Goal: Task Accomplishment & Management: Manage account settings

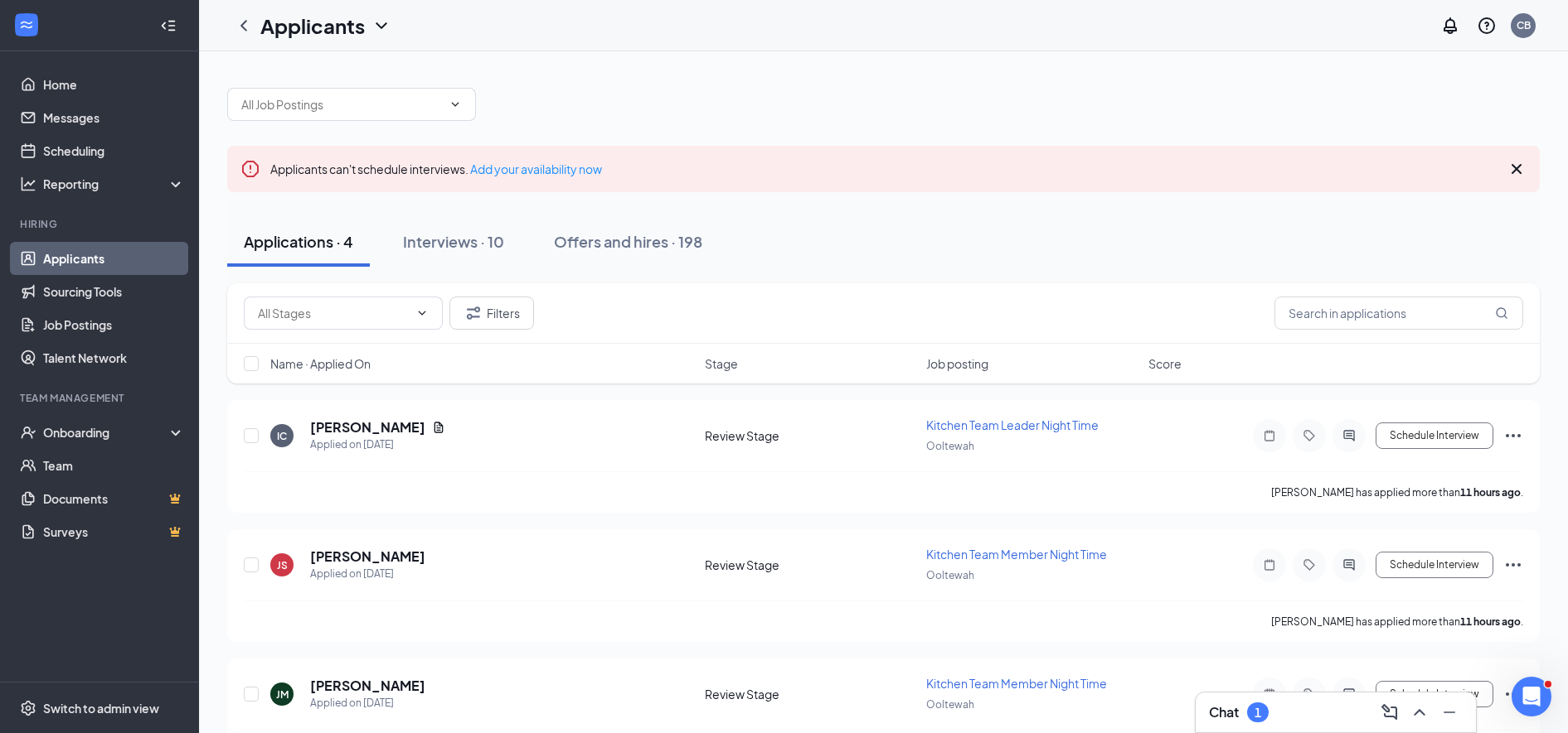
click at [1516, 176] on icon "Cross" at bounding box center [1516, 169] width 20 height 20
click at [1513, 167] on icon "Cross" at bounding box center [1516, 169] width 10 height 10
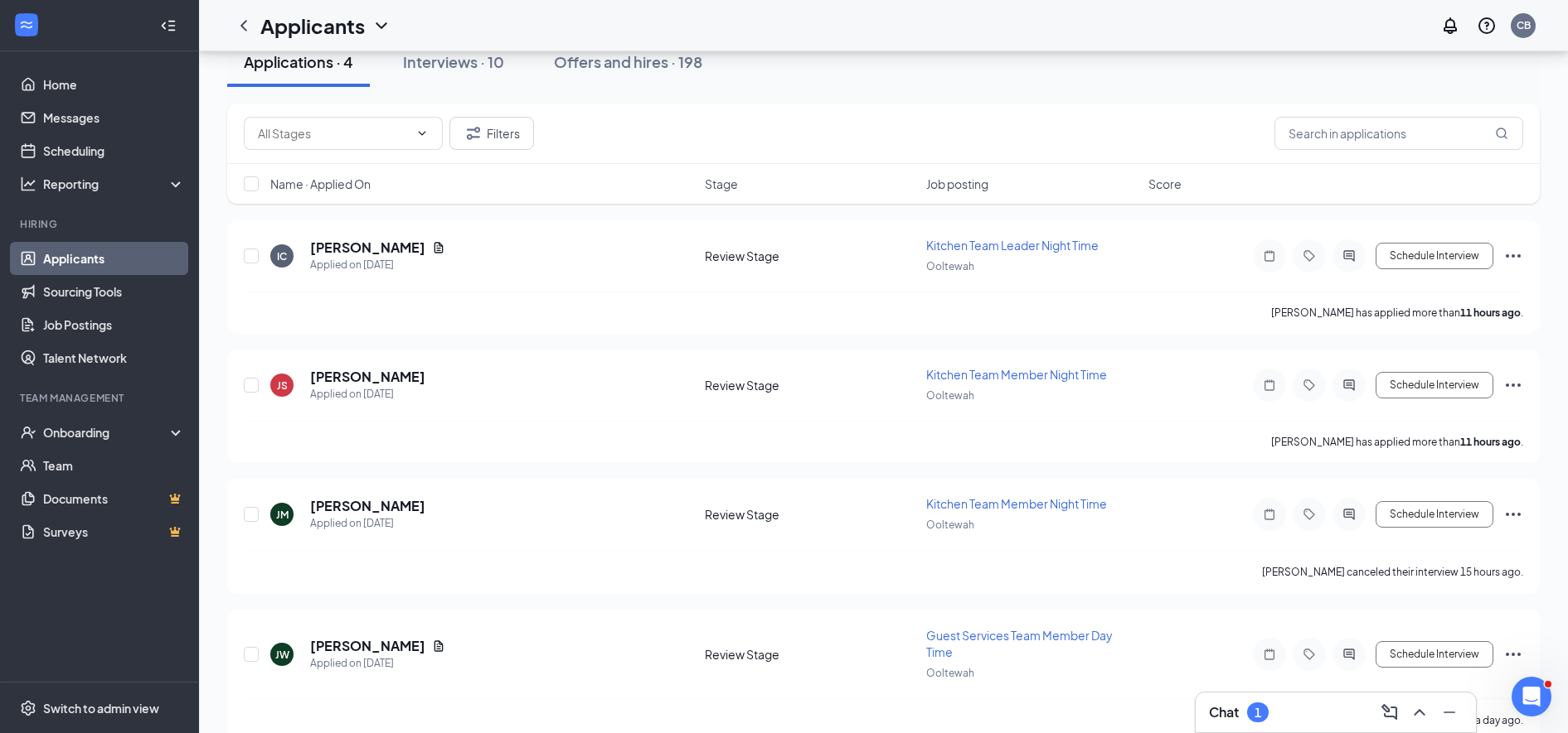
scroll to position [129, 0]
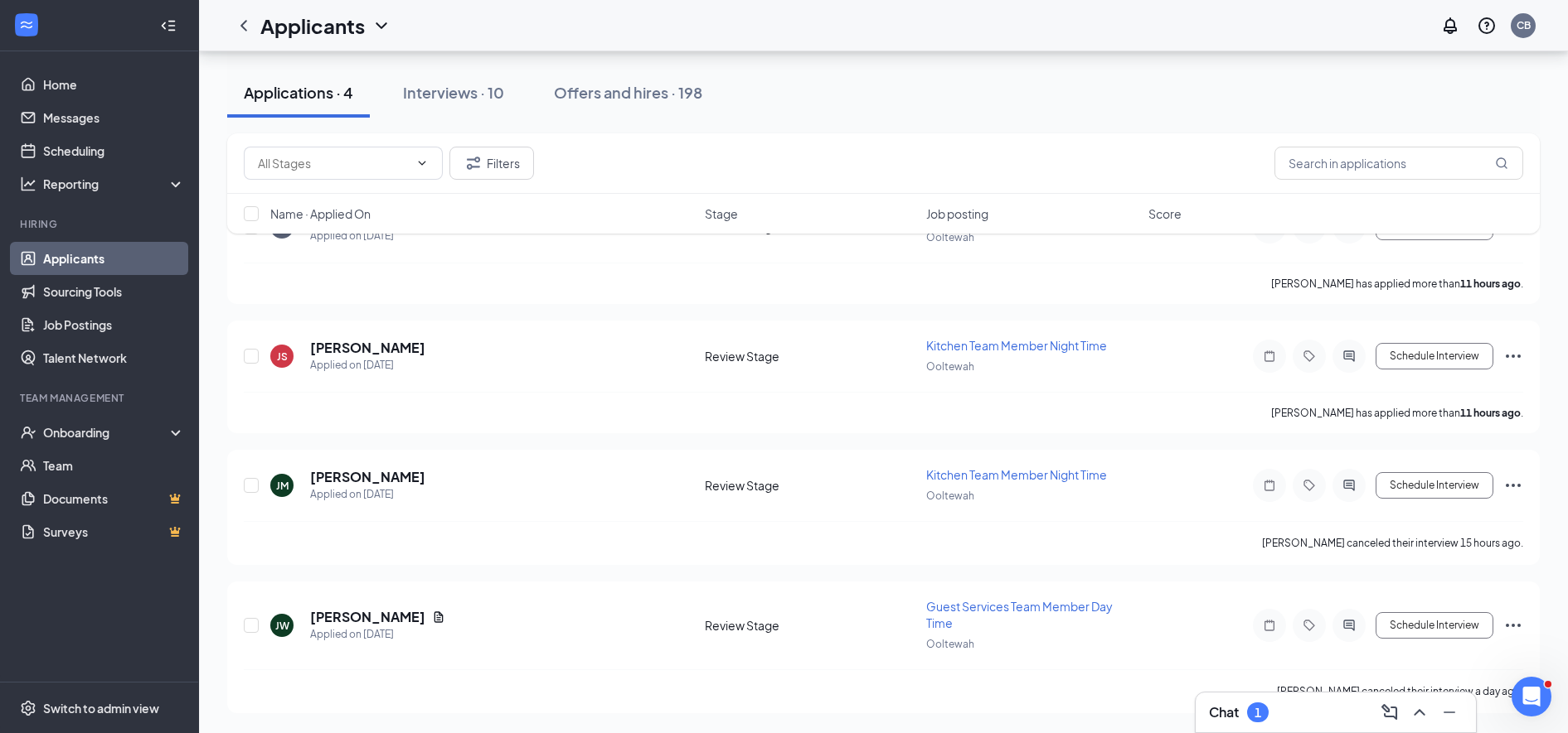
click at [1323, 701] on div "Chat 1" at bounding box center [1336, 712] width 254 height 27
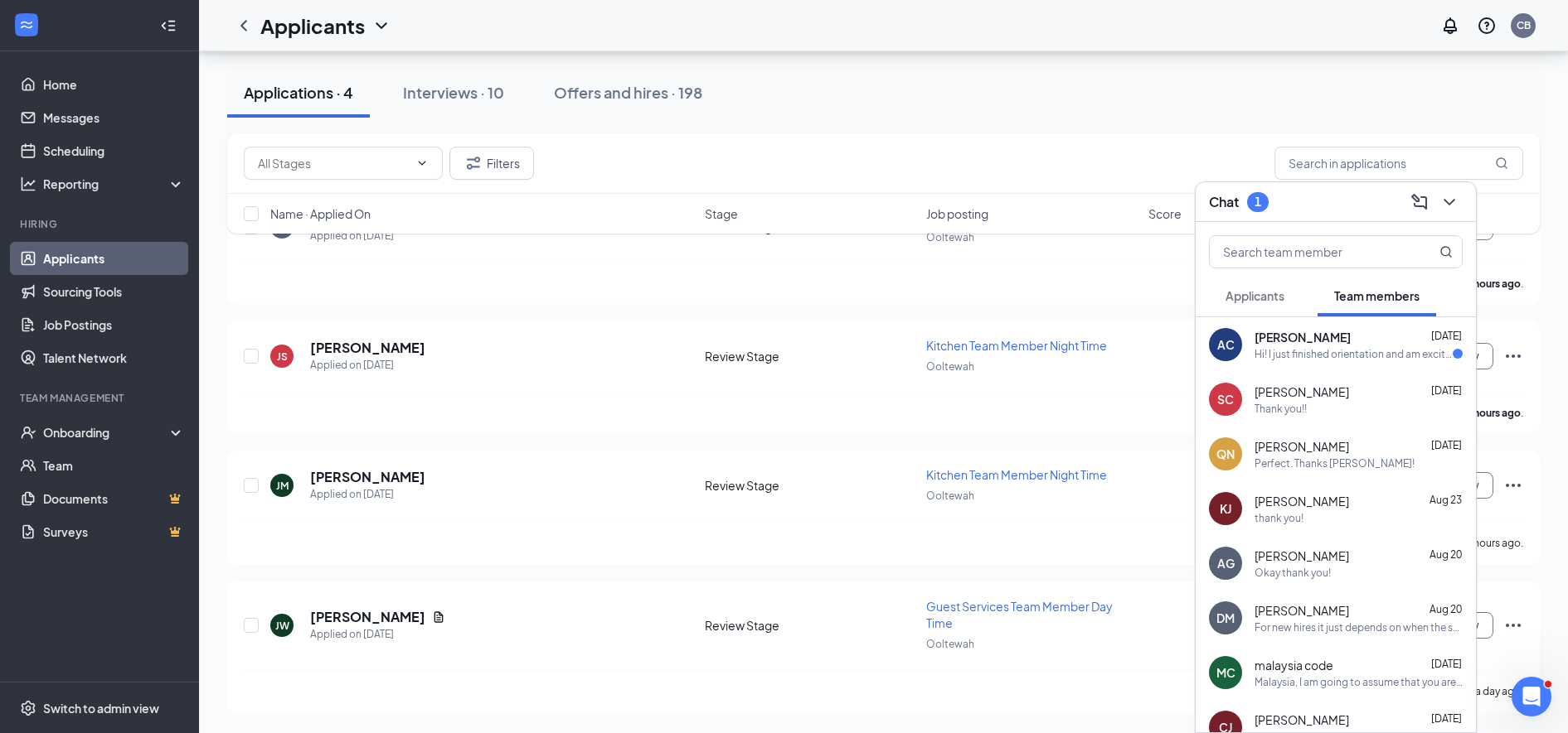
click at [1325, 340] on div "[PERSON_NAME] [DATE]" at bounding box center [1359, 337] width 208 height 17
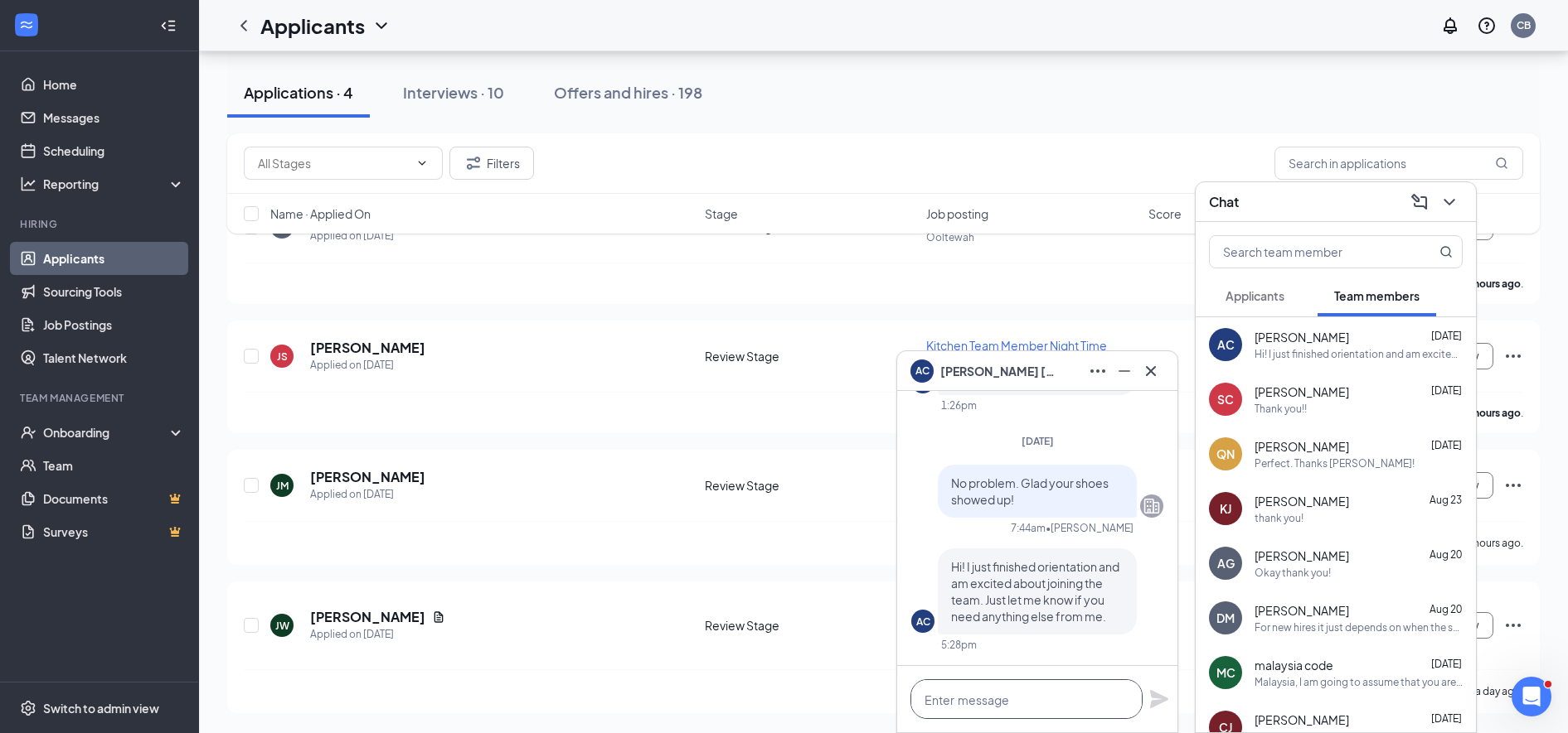
click at [951, 702] on textarea at bounding box center [1026, 699] width 232 height 40
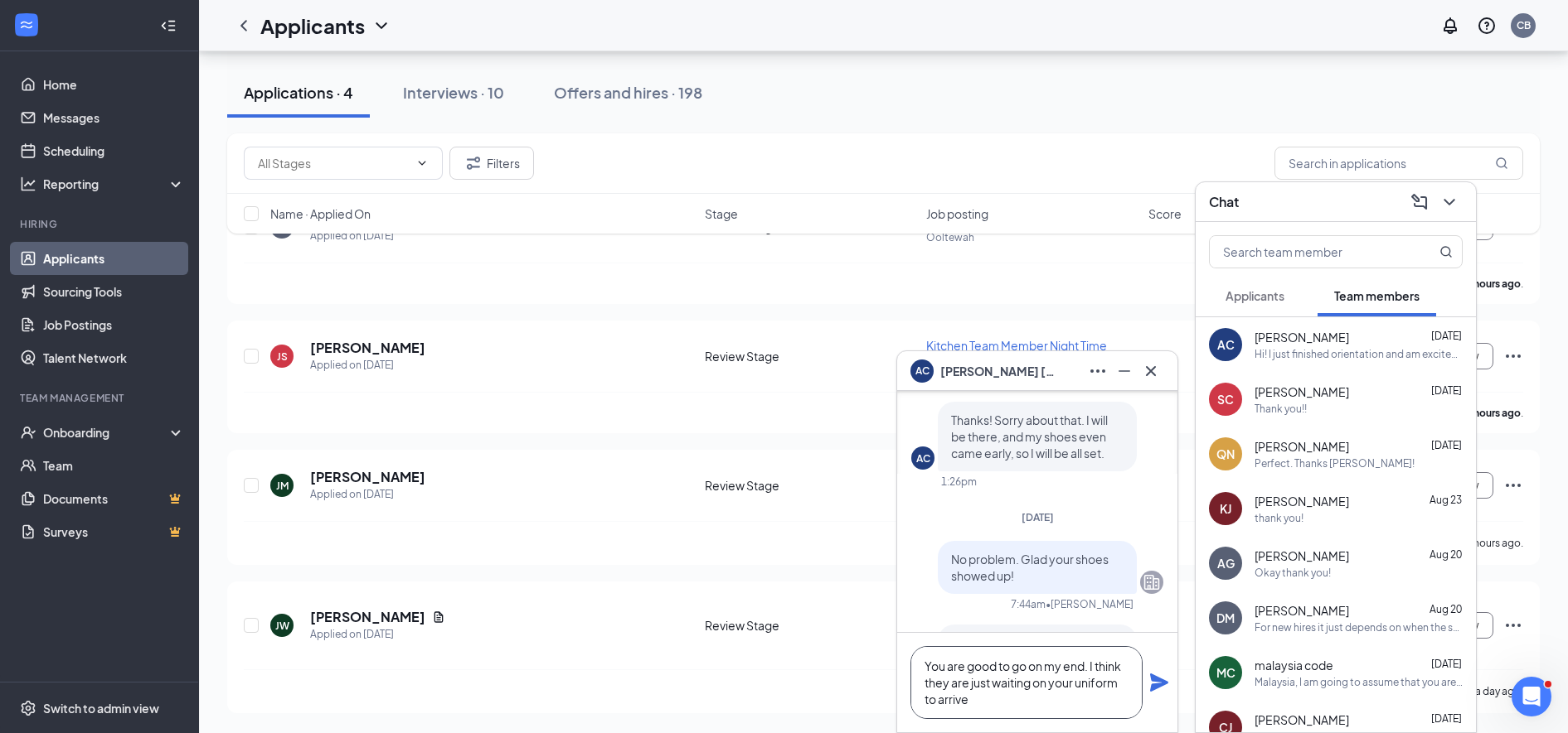
scroll to position [0, 0]
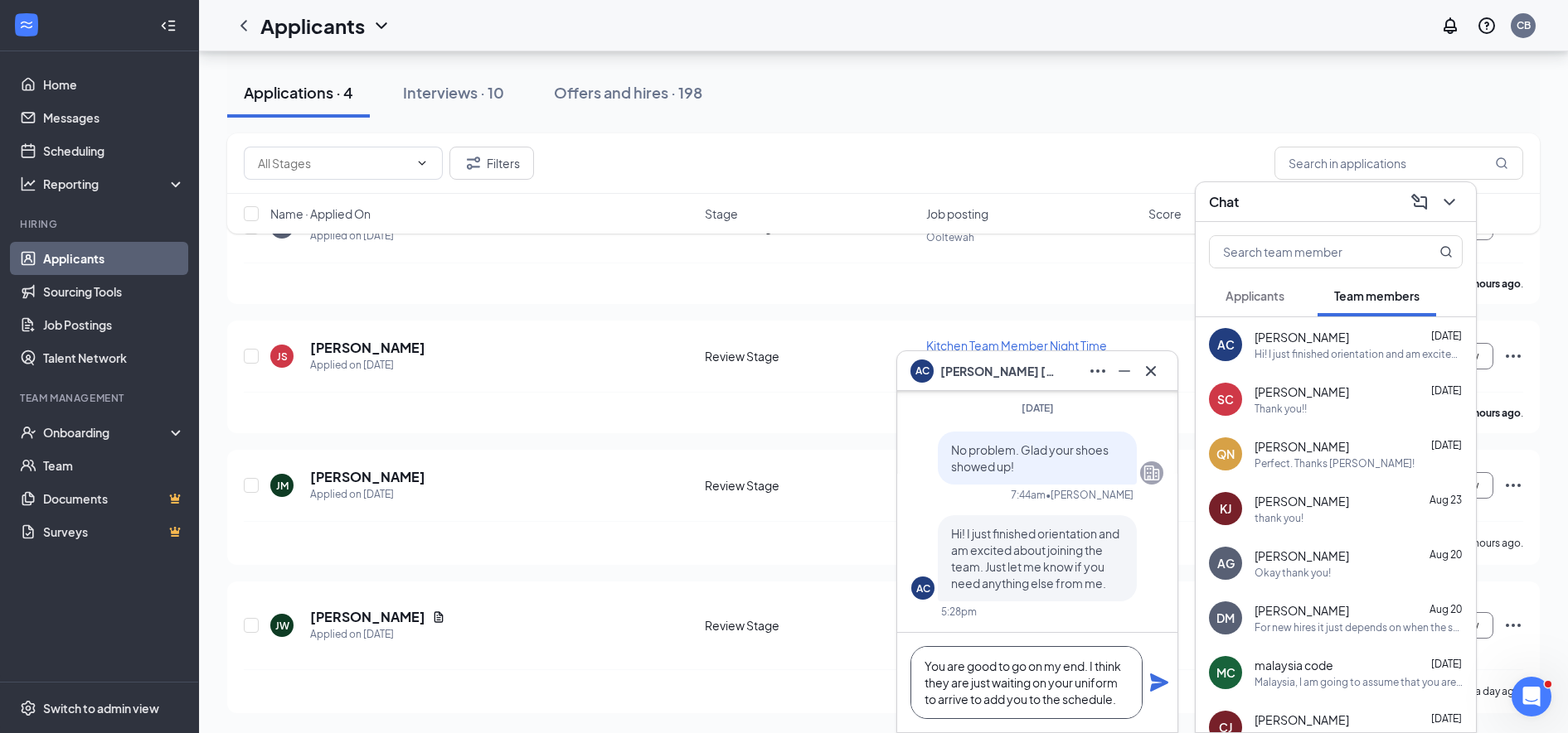
type textarea "You are good to go on my end. I think they are just waiting on your uniform to …"
click at [1151, 681] on icon "Plane" at bounding box center [1159, 682] width 20 height 20
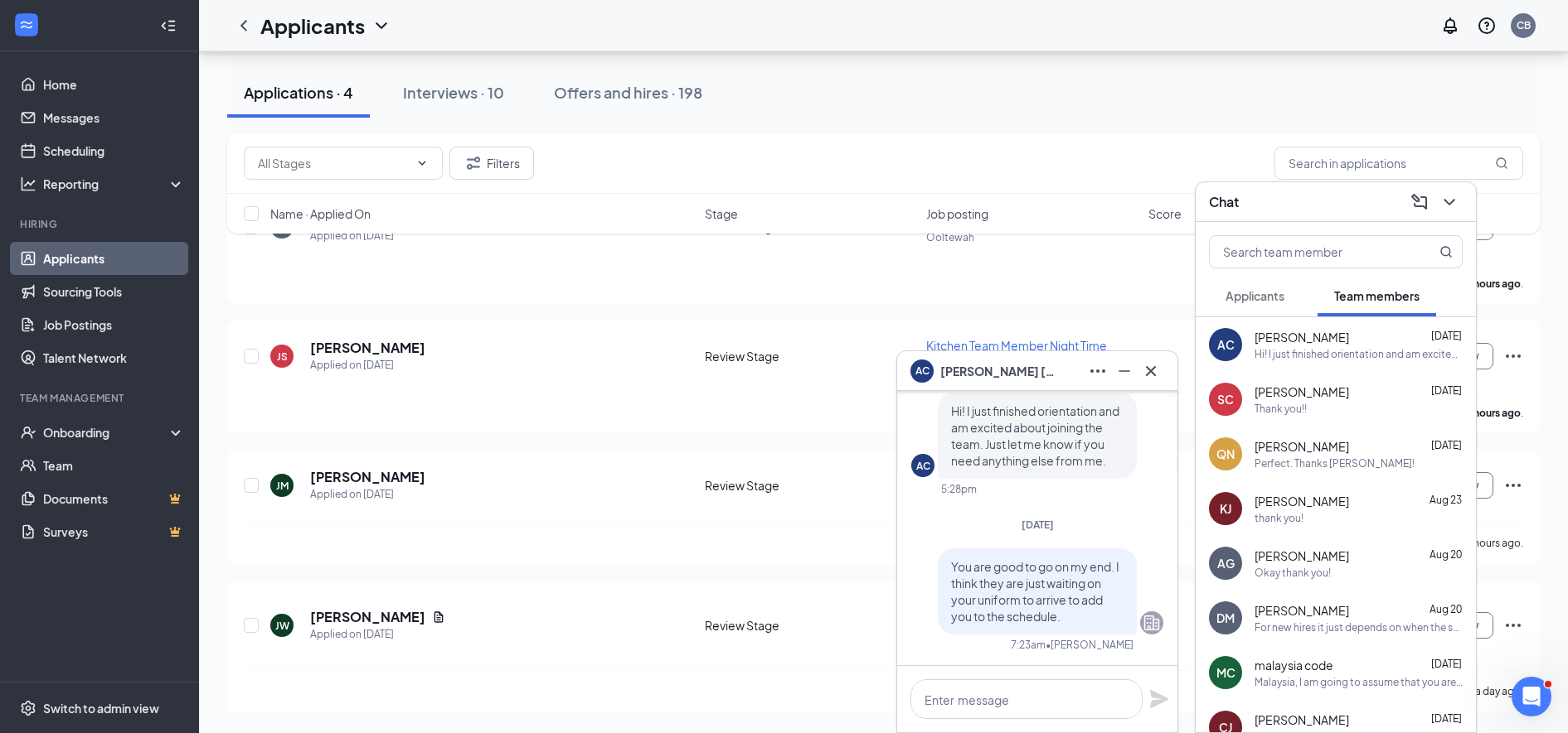
click at [1151, 367] on icon "Cross" at bounding box center [1151, 371] width 20 height 20
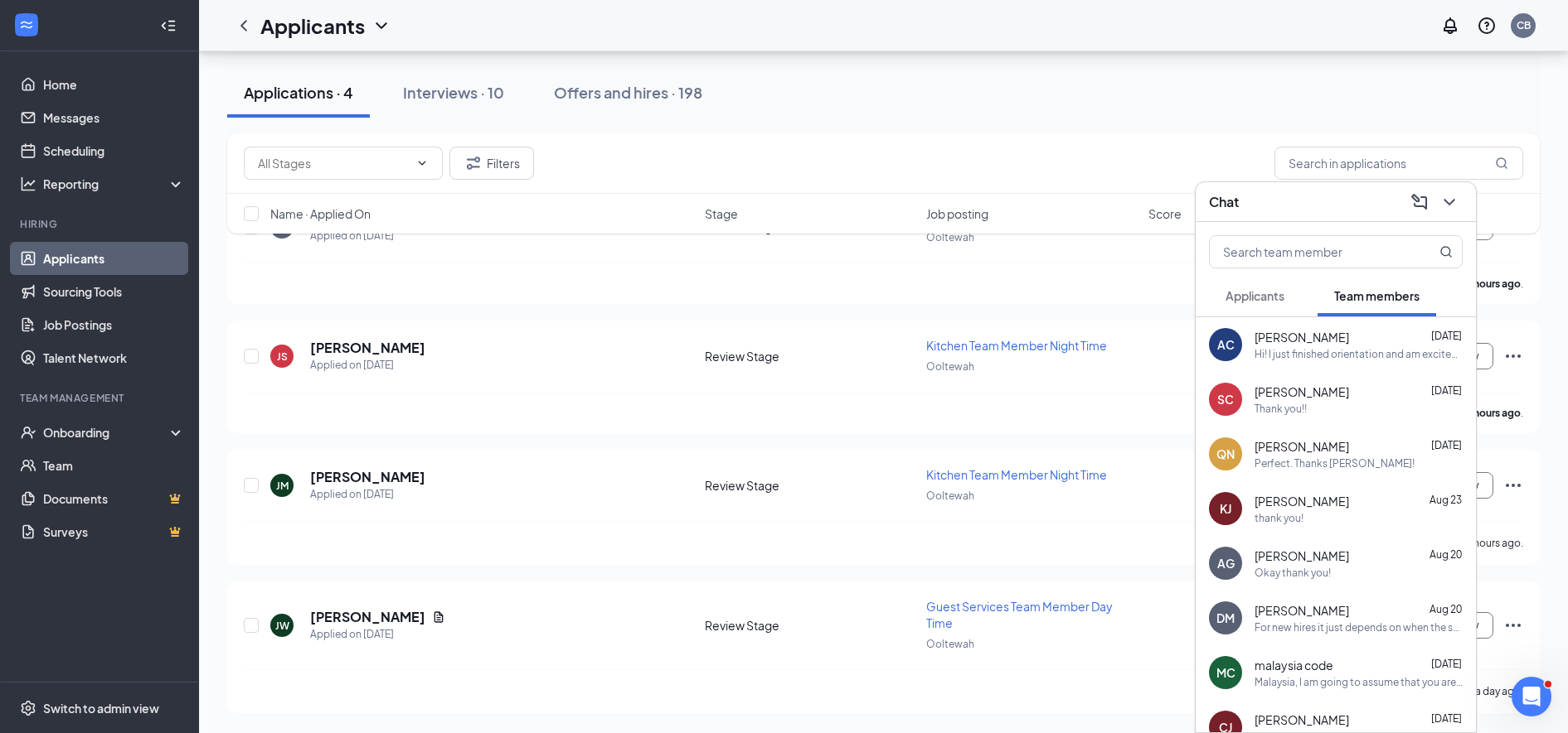
click at [1458, 204] on icon "ChevronDown" at bounding box center [1449, 202] width 20 height 20
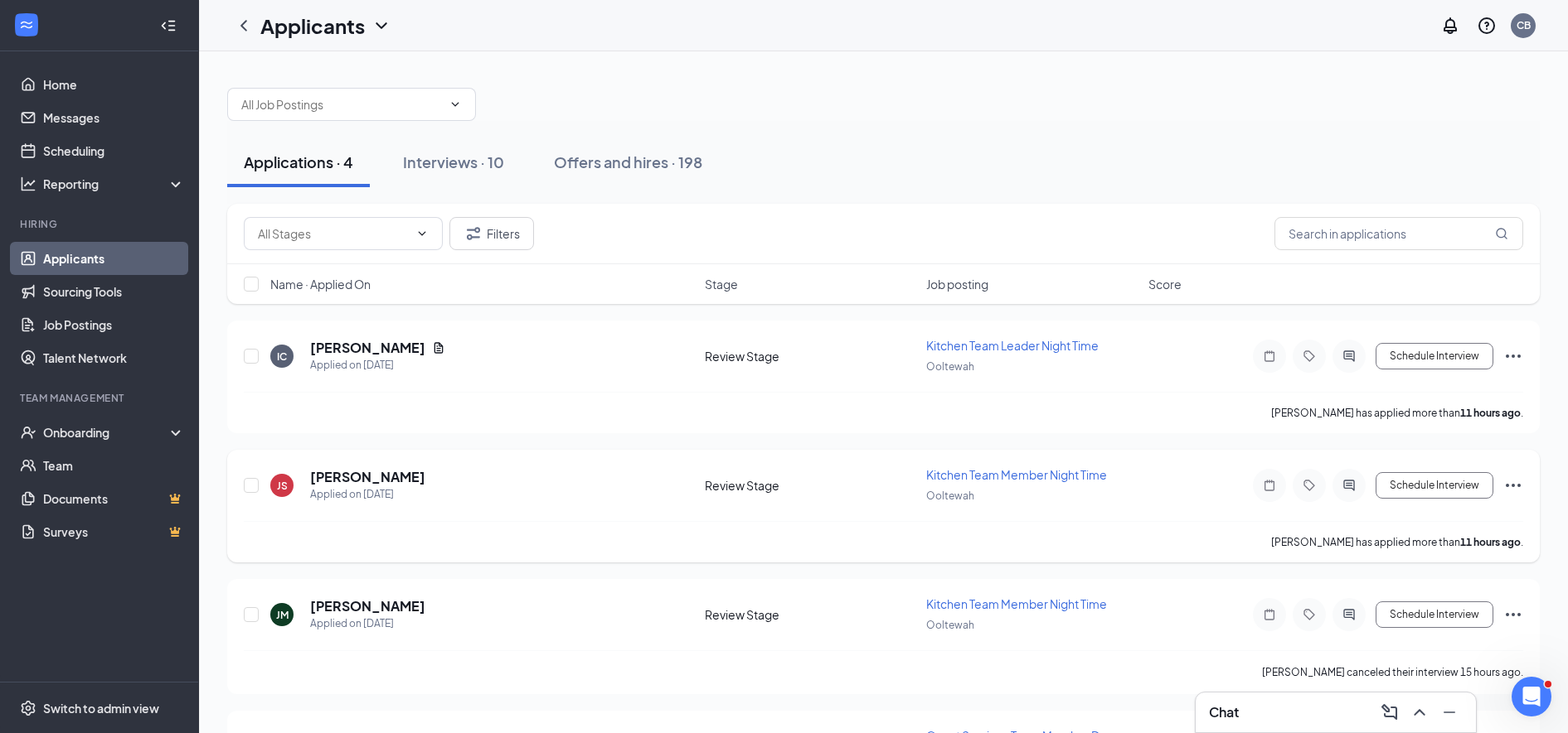
click at [336, 473] on h5 "[PERSON_NAME]" at bounding box center [368, 477] width 115 height 18
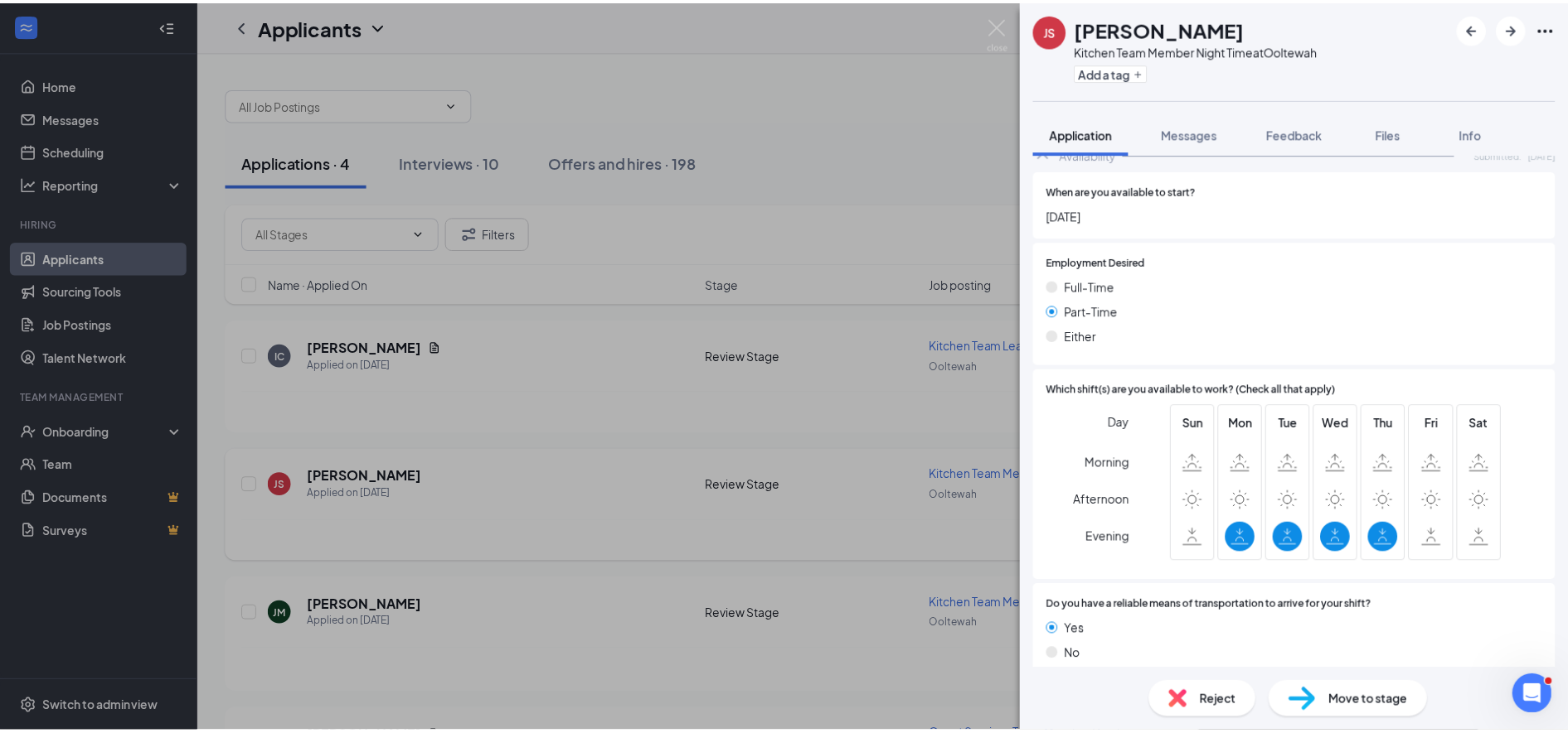
scroll to position [1043, 0]
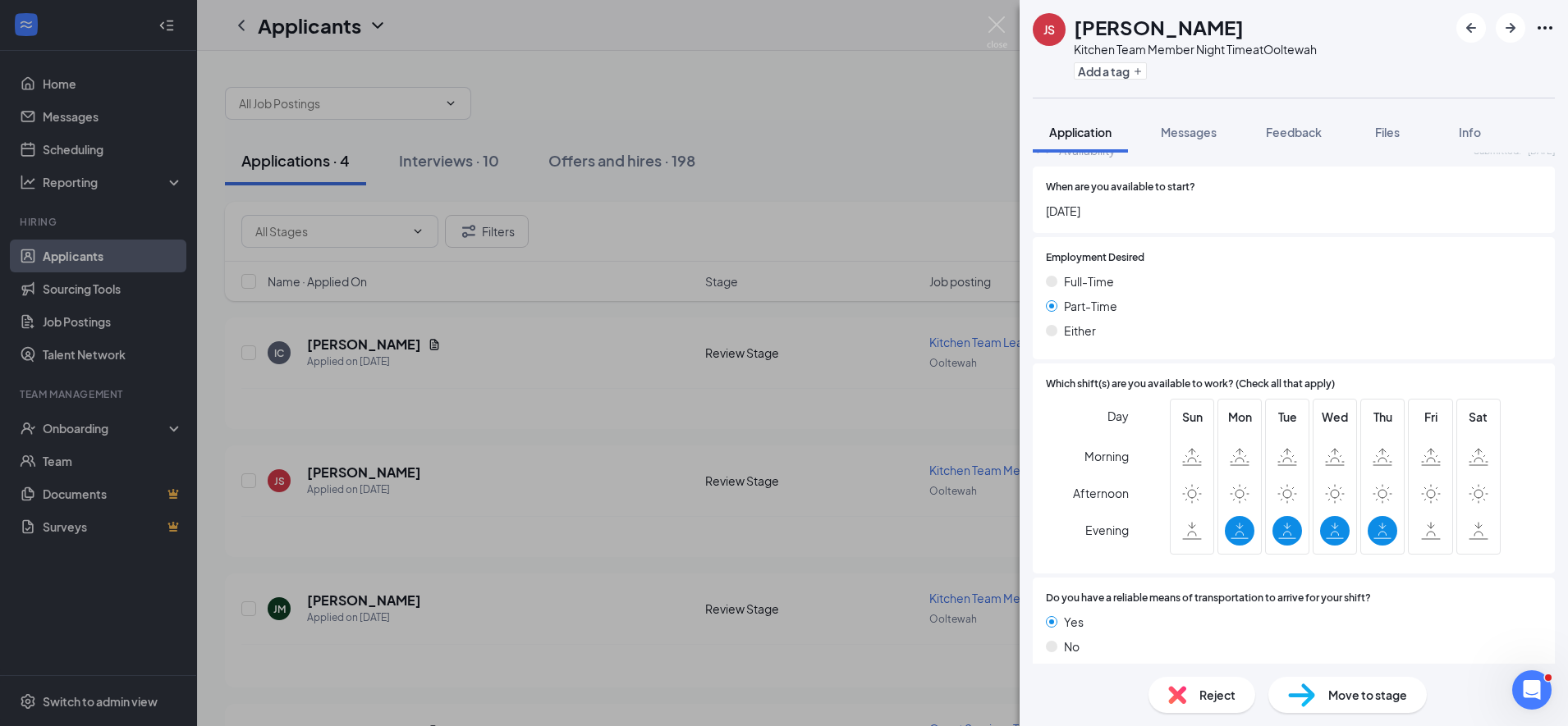
click at [605, 340] on div "[PERSON_NAME] Kitchen Team Member Night Time at Ooltewah Add a tag Application …" at bounding box center [784, 363] width 1568 height 726
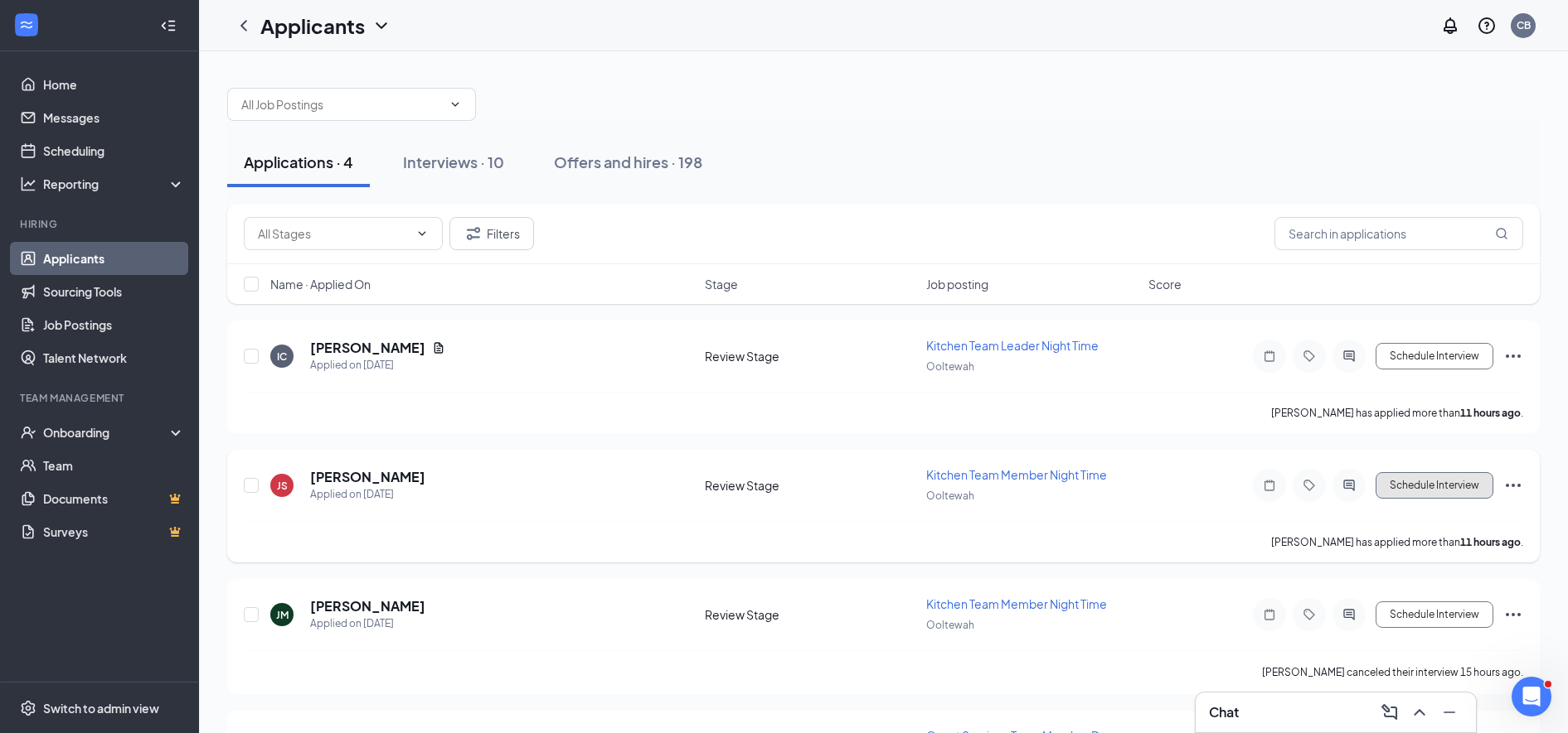
click at [1427, 485] on button "Schedule Interview" at bounding box center [1434, 485] width 118 height 27
click at [1422, 488] on button "Schedule Interview" at bounding box center [1434, 485] width 118 height 27
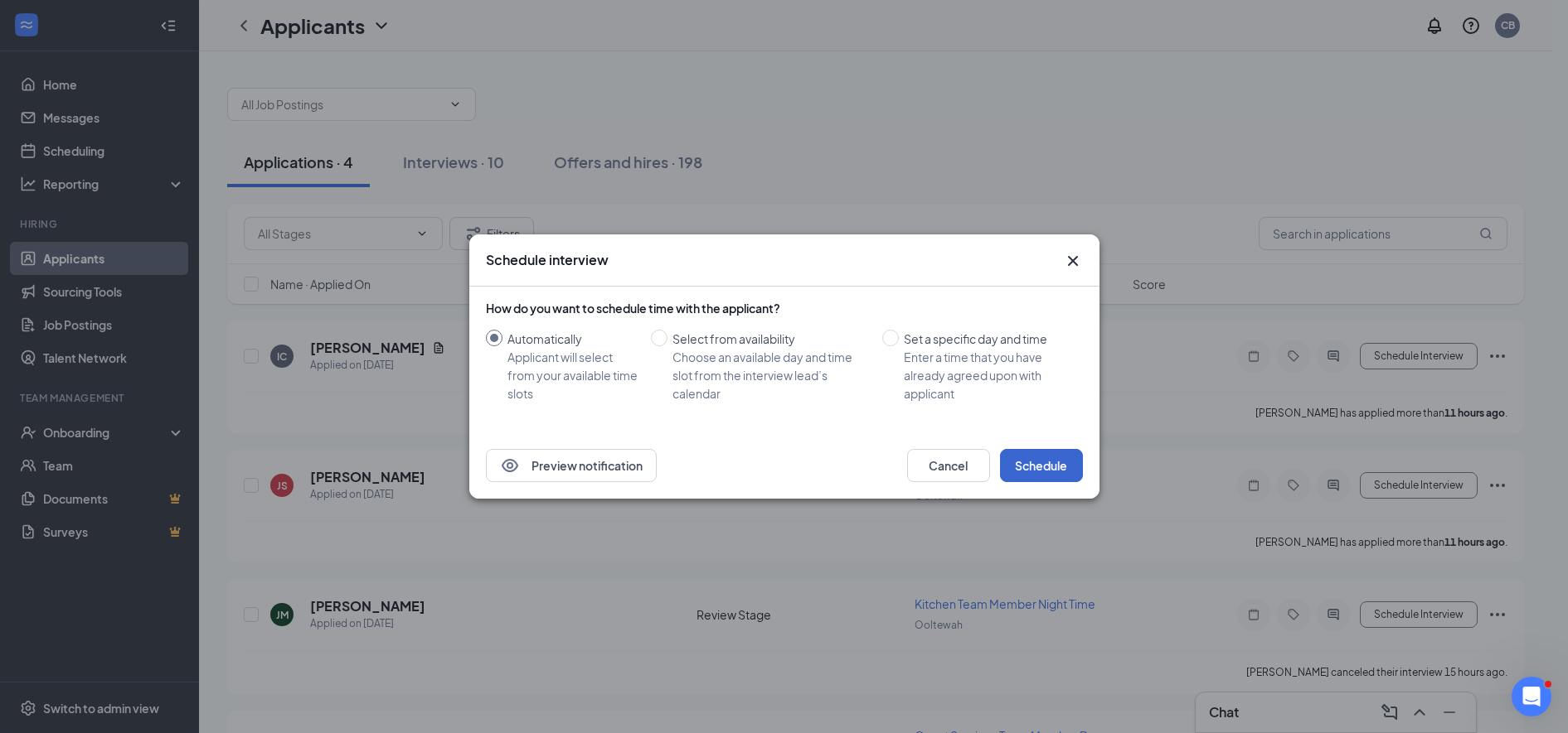
click at [1034, 476] on button "Schedule" at bounding box center [1042, 465] width 83 height 33
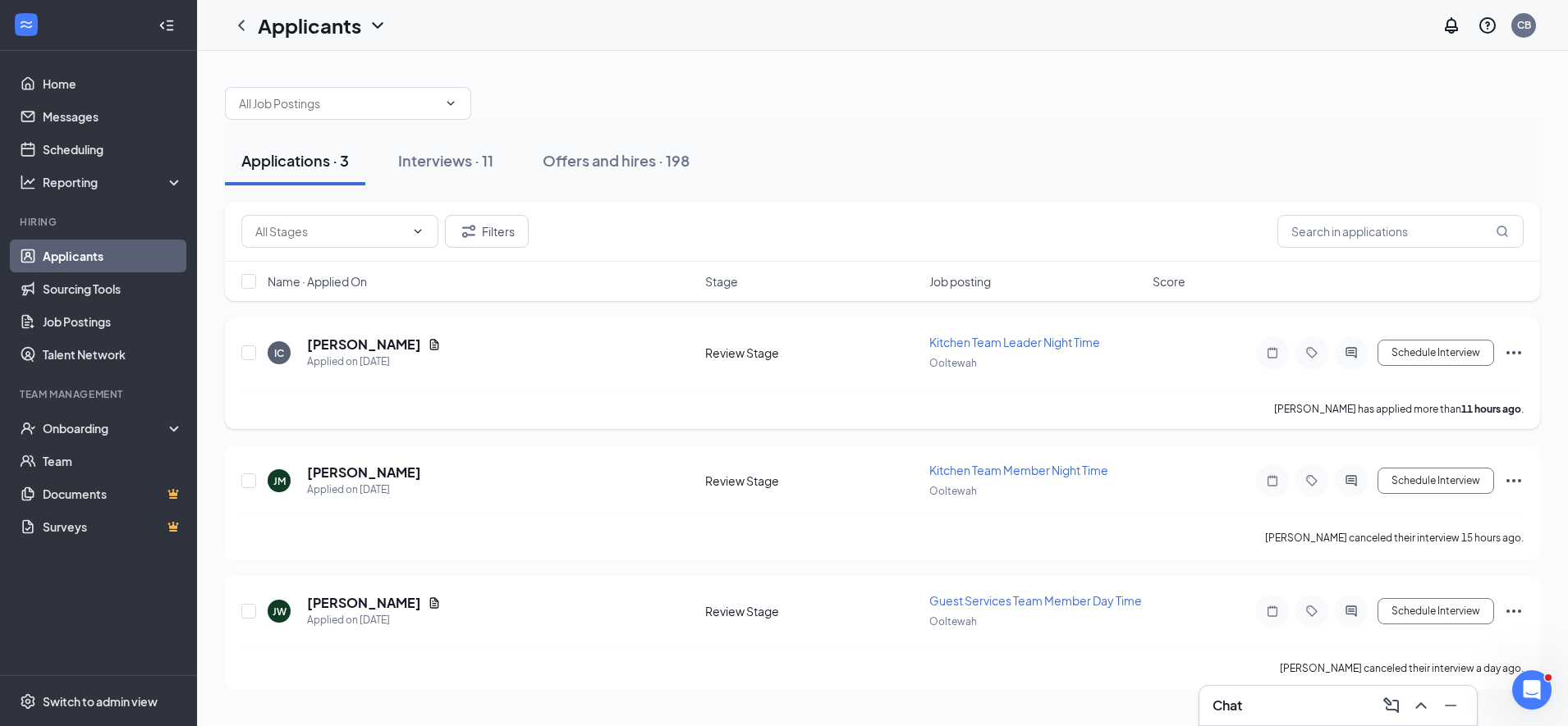
click at [344, 350] on h5 "[PERSON_NAME]" at bounding box center [364, 344] width 114 height 18
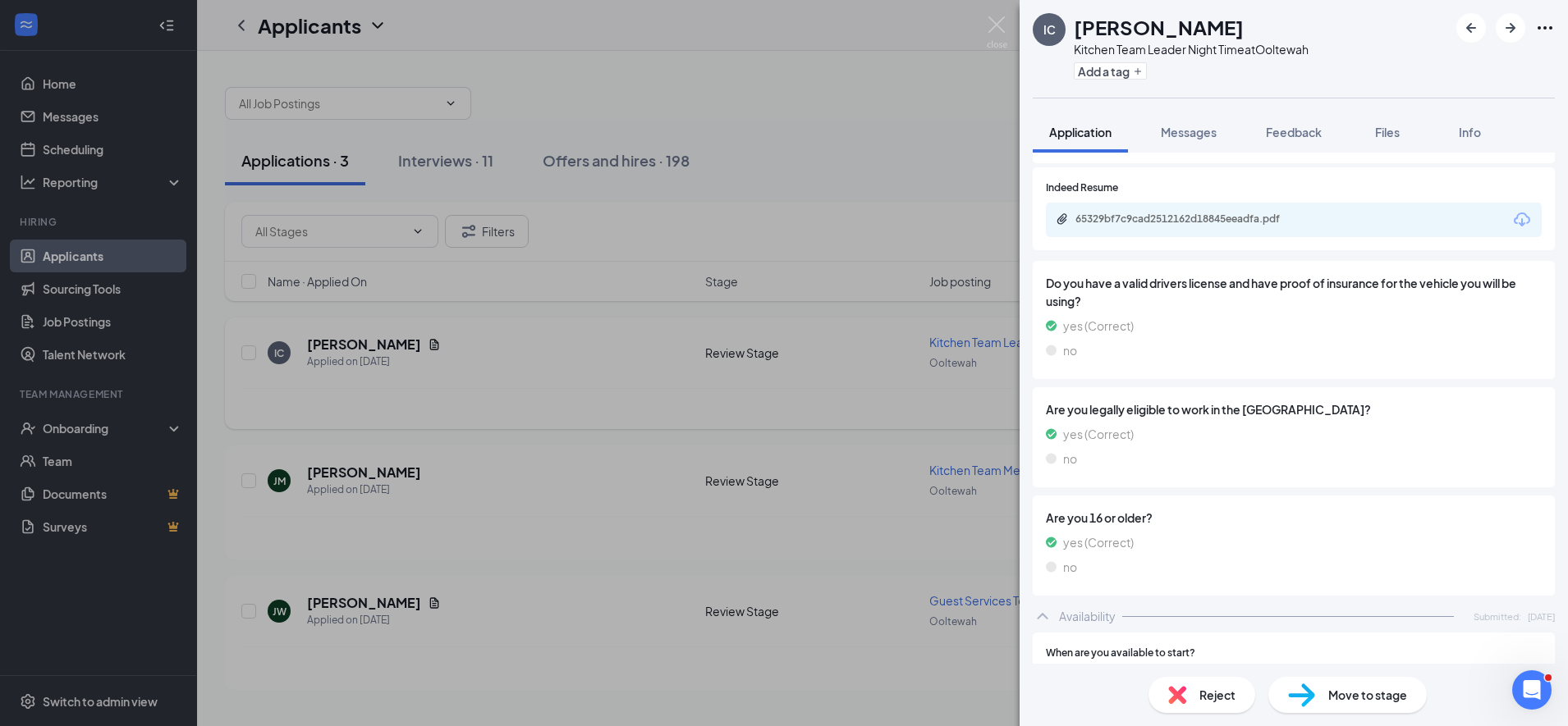
scroll to position [611, 0]
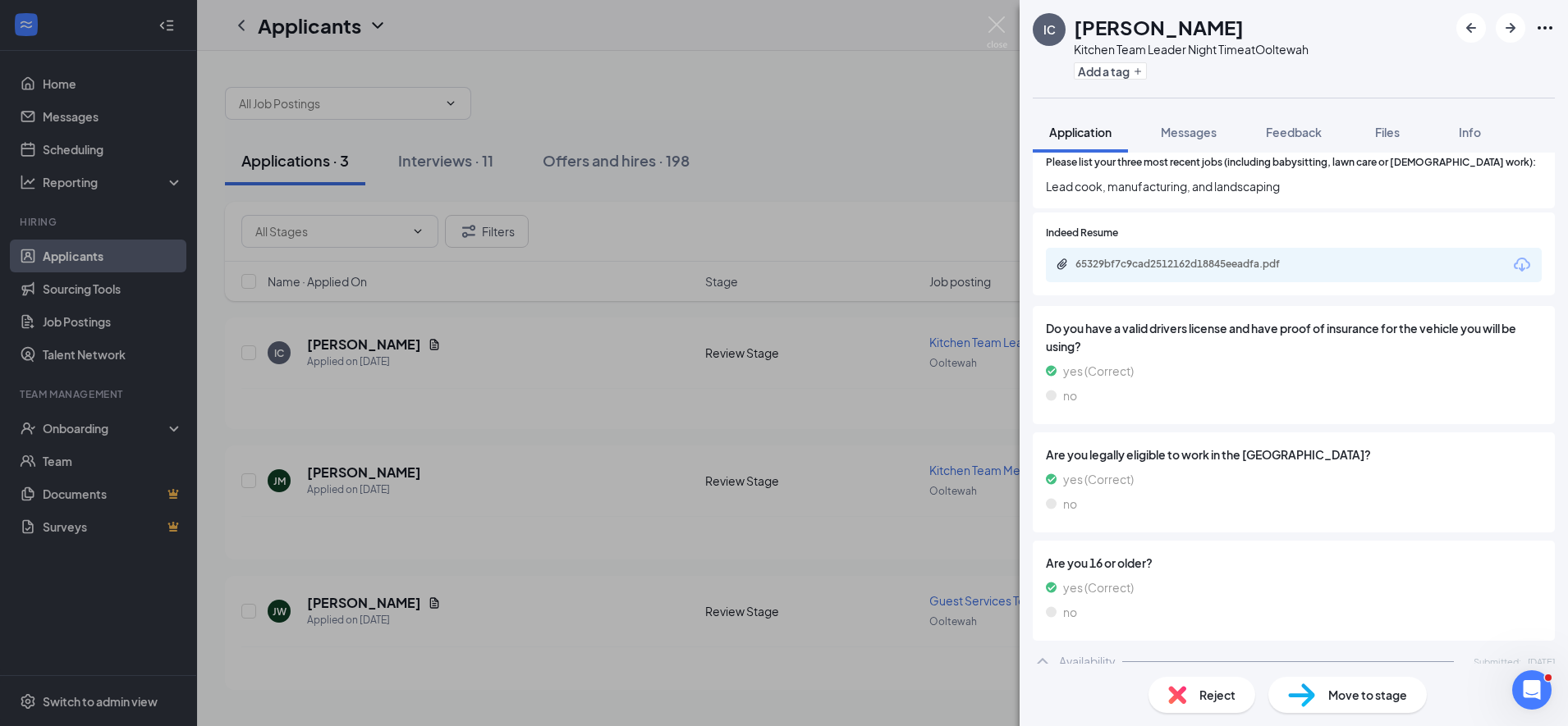
click at [1512, 256] on icon "Download" at bounding box center [1522, 265] width 20 height 20
click at [540, 379] on div "IC [PERSON_NAME] Kitchen Team Leader Night Time at Ooltewah Add a tag Applicati…" at bounding box center [784, 363] width 1568 height 726
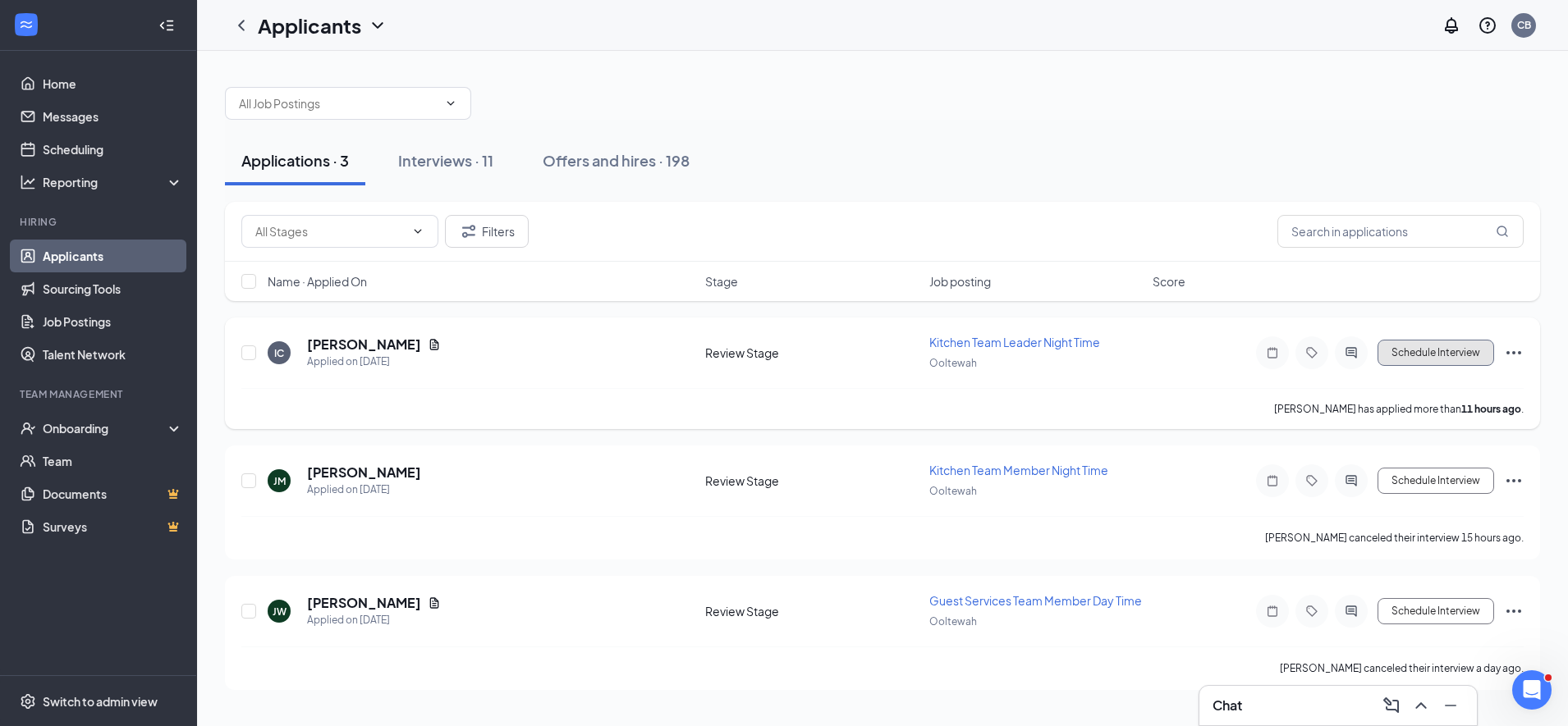
click at [1415, 364] on button "Schedule Interview" at bounding box center [1436, 352] width 117 height 26
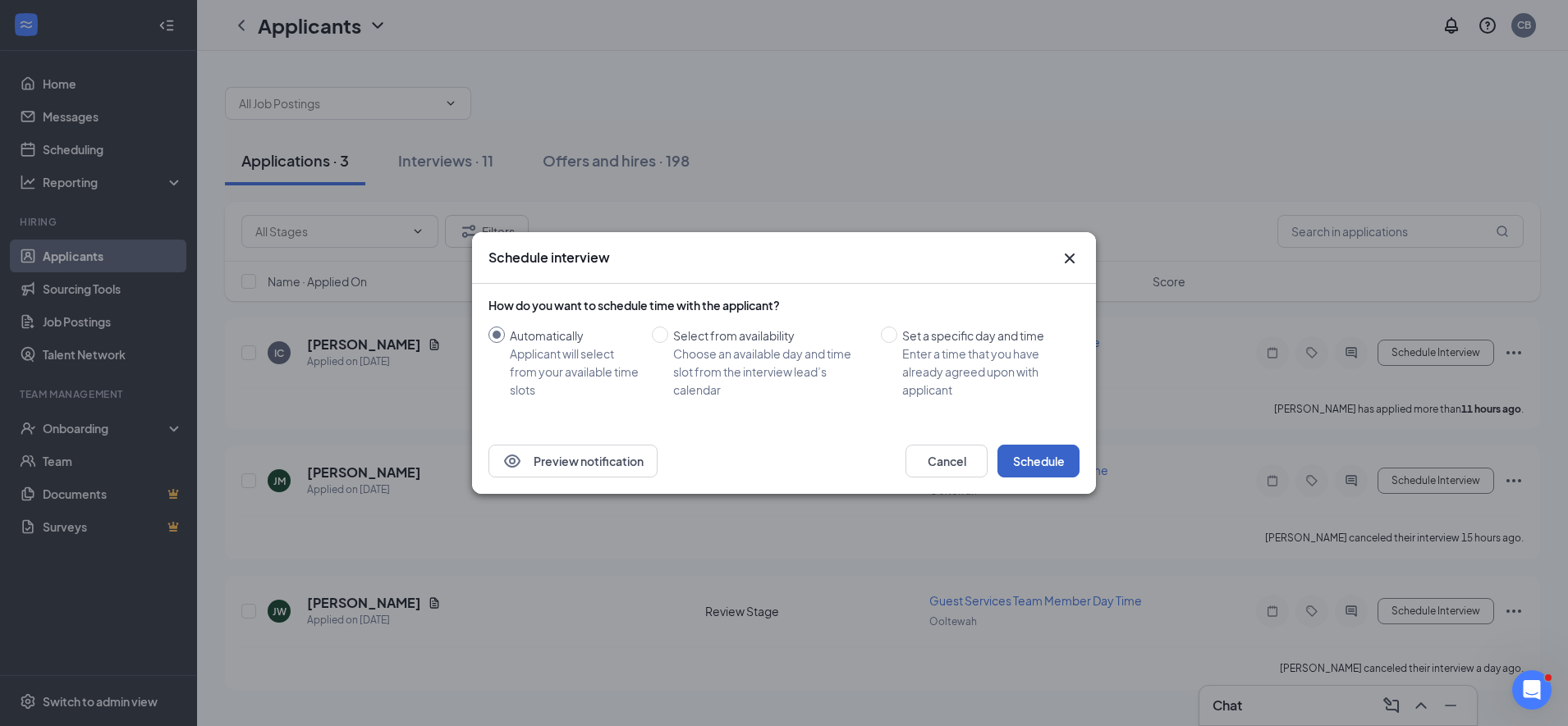
click at [1019, 451] on button "Schedule" at bounding box center [1038, 460] width 82 height 32
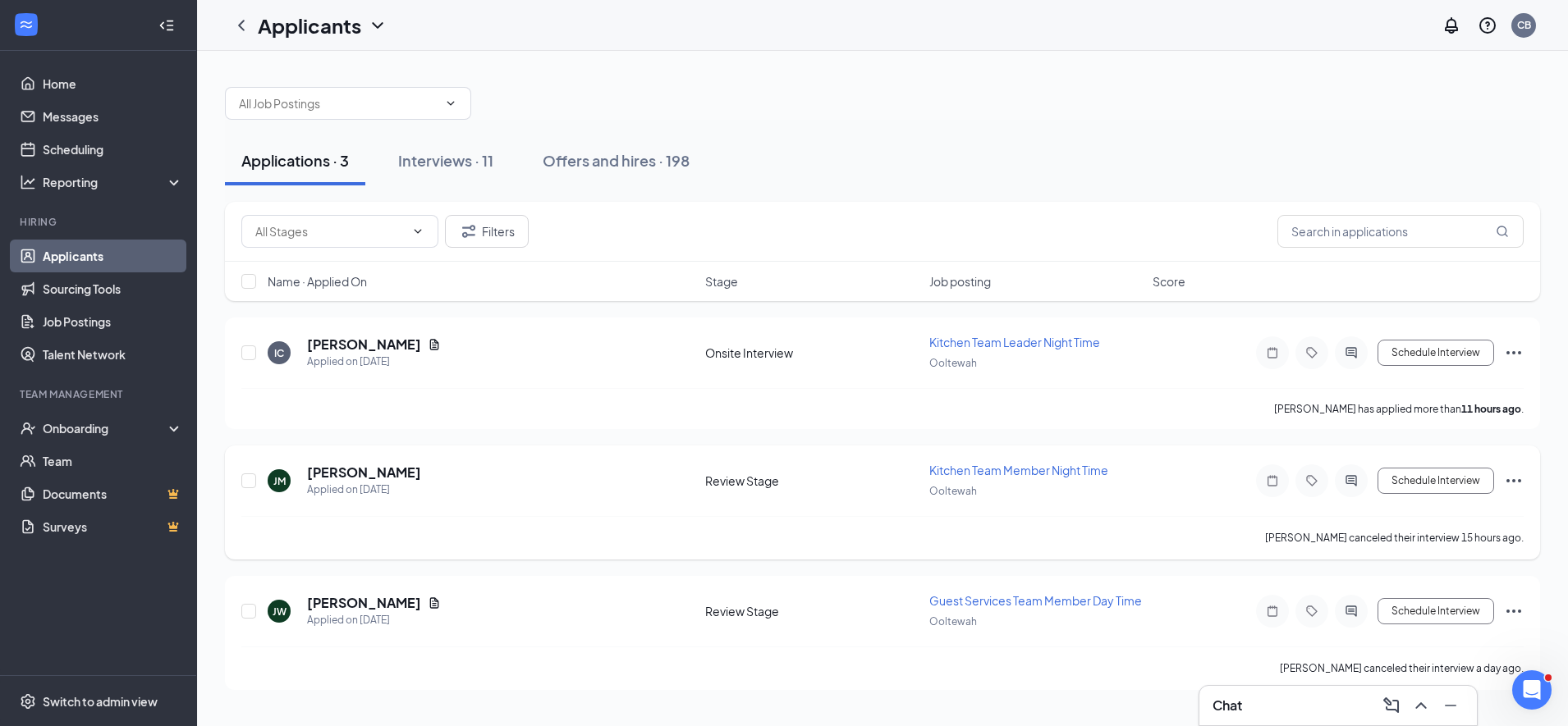
click at [1513, 481] on icon "Ellipses" at bounding box center [1513, 480] width 15 height 3
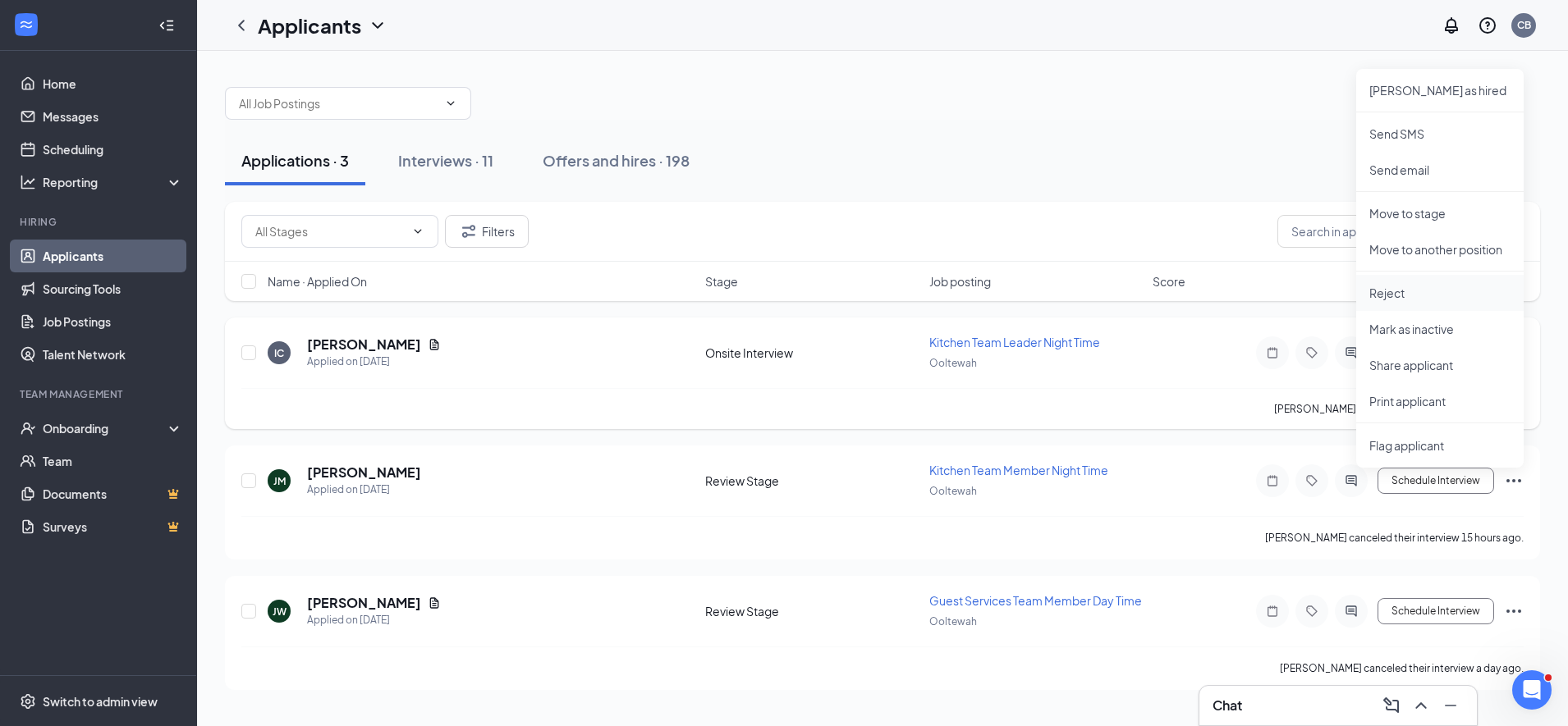
click at [1384, 290] on p "Reject" at bounding box center [1439, 292] width 141 height 17
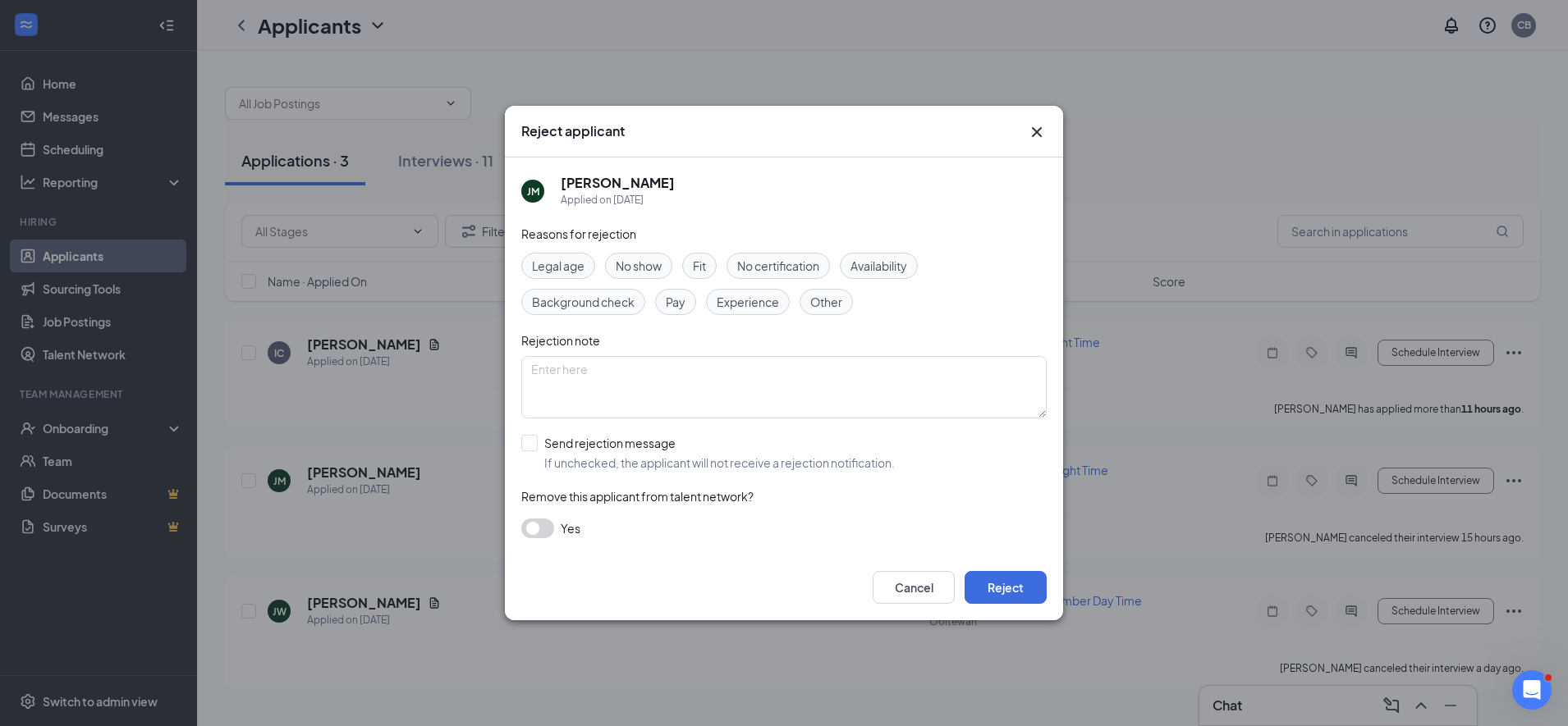
click at [823, 306] on span "Other" at bounding box center [826, 302] width 32 height 18
click at [735, 374] on textarea at bounding box center [783, 388] width 525 height 63
type textarea "He canceled his interview and didn't respond to my message about rescheduling."
click at [996, 574] on button "Reject" at bounding box center [1006, 587] width 82 height 32
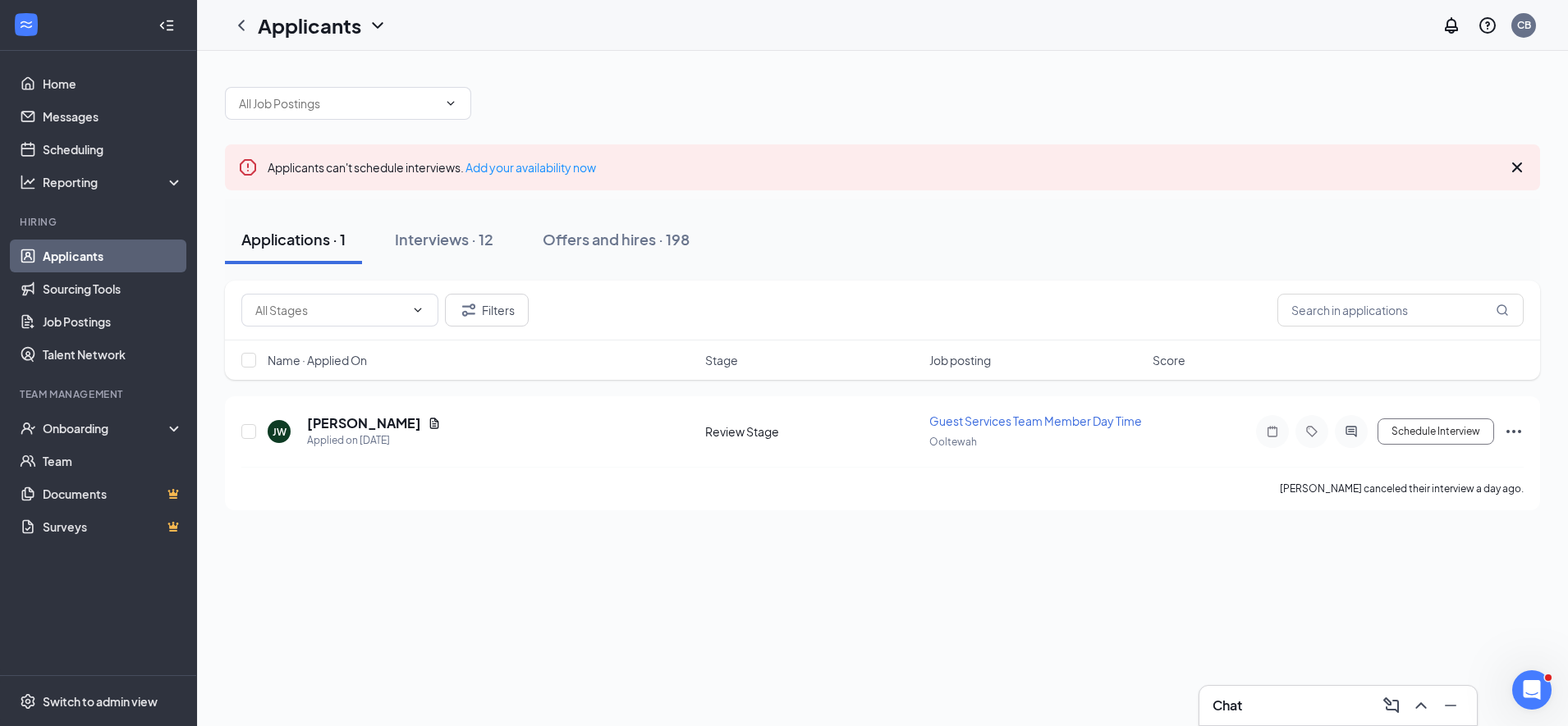
click at [1517, 169] on icon "Cross" at bounding box center [1517, 168] width 20 height 20
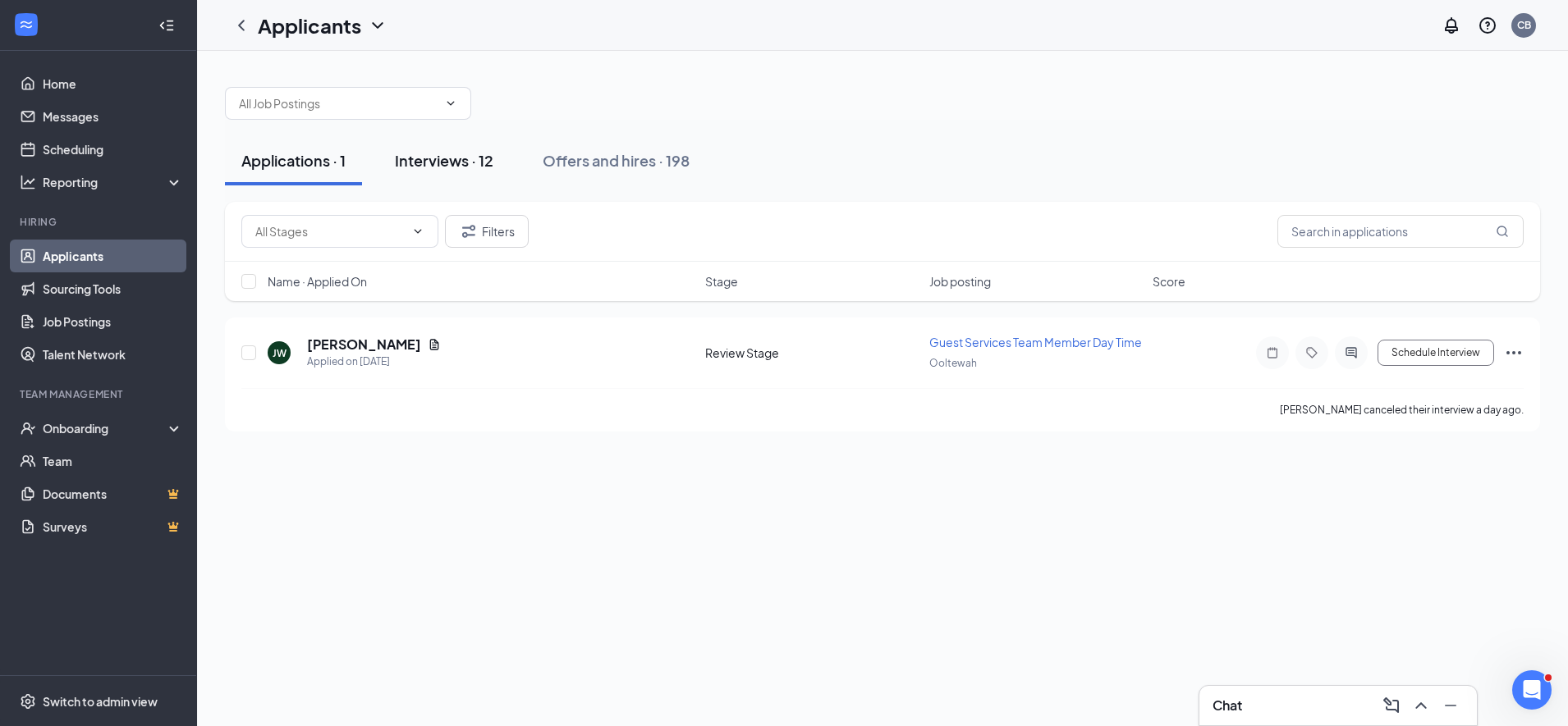
click at [450, 164] on div "Interviews · 12" at bounding box center [444, 160] width 98 height 21
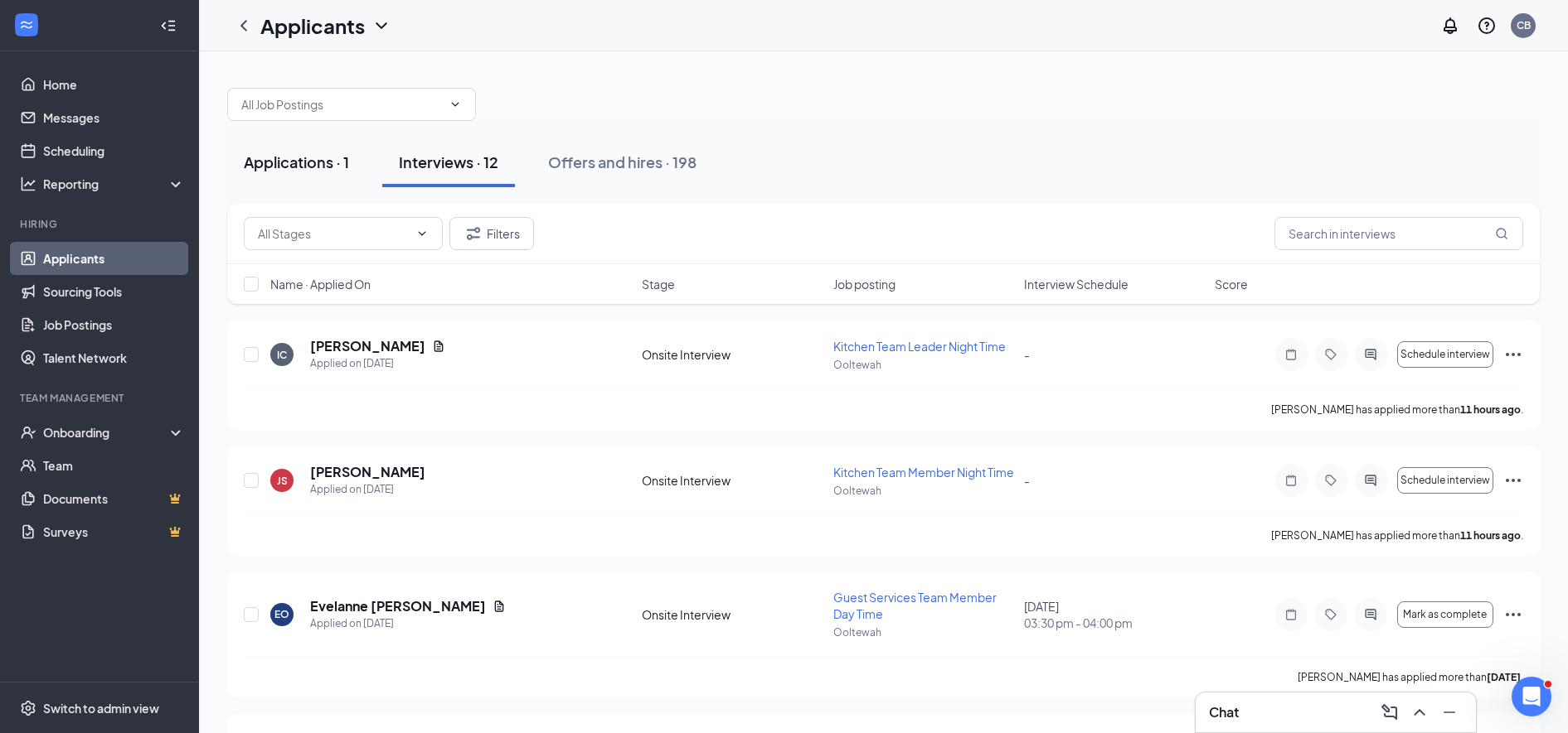
click at [278, 156] on div "Applications · 1" at bounding box center [296, 161] width 105 height 21
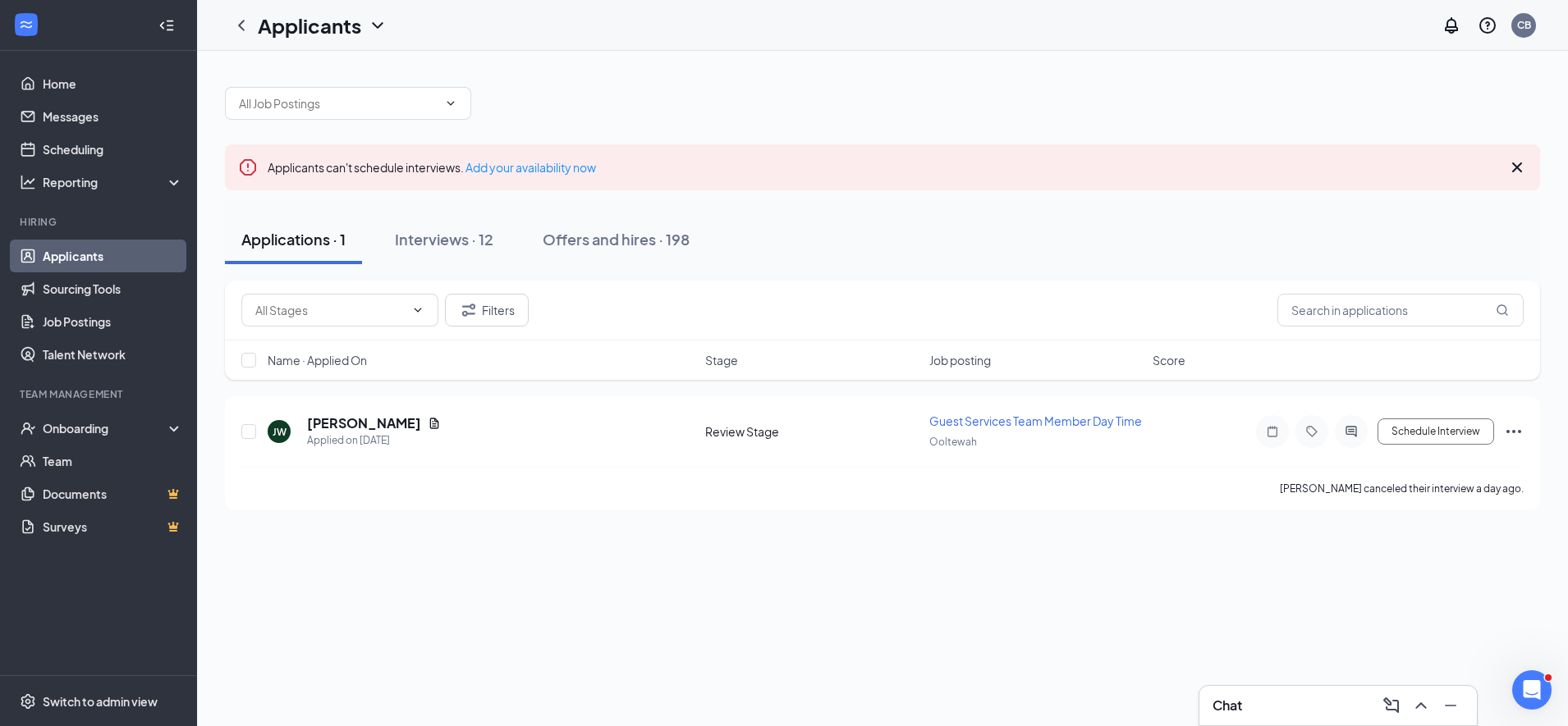
click at [1520, 168] on icon "Cross" at bounding box center [1517, 168] width 20 height 20
